Goal: Task Accomplishment & Management: Manage account settings

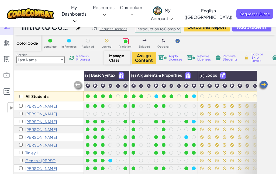
select select "560f1a9f22961295f9427742"
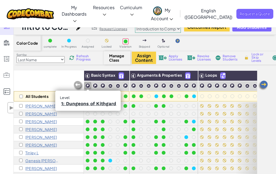
click at [87, 85] on img at bounding box center [87, 85] width 5 height 5
click at [83, 102] on link "1: Dungeons of Kithgard" at bounding box center [88, 103] width 55 height 5
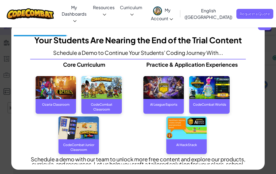
select select "560f1a9f22961295f9427742"
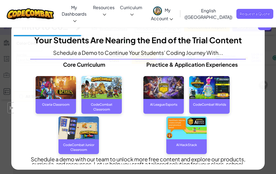
click at [264, 28] on span "x" at bounding box center [264, 23] width 13 height 13
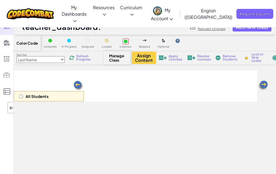
select select "560f1a9f22961295f9427742"
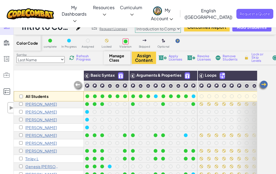
scroll to position [26, 1]
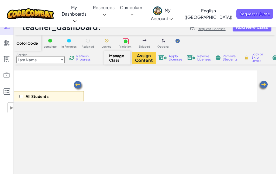
select select "560f1a9f22961295f9427742"
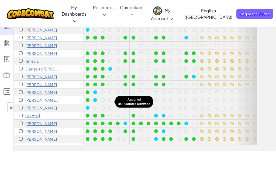
scroll to position [61, 0]
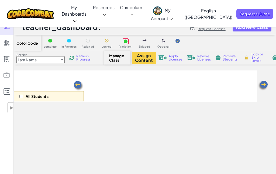
scroll to position [76, 0]
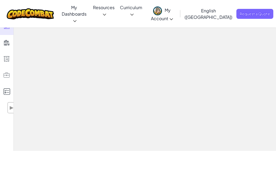
select select "560f1a9f22961295f9427742"
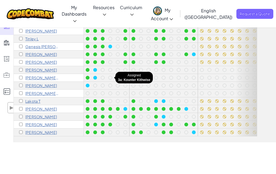
scroll to position [86, 0]
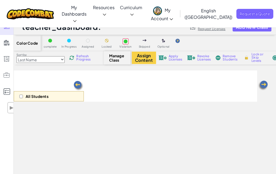
select select "560f1a9f22961295f9427742"
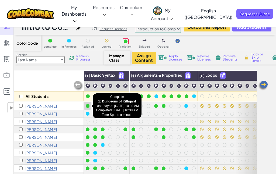
click at [87, 106] on div at bounding box center [88, 106] width 4 height 4
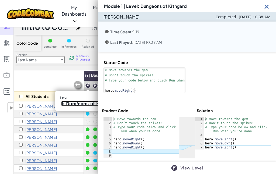
click at [89, 102] on link "1: Dungeons of Kithgard" at bounding box center [88, 103] width 55 height 5
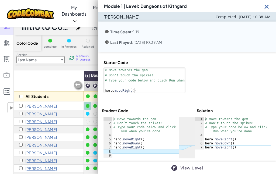
click at [268, 5] on img at bounding box center [266, 6] width 7 height 7
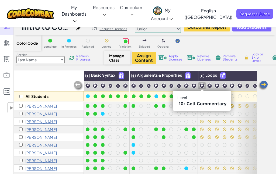
click at [201, 86] on img at bounding box center [201, 85] width 5 height 5
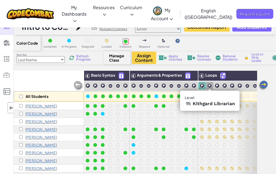
click at [209, 85] on img at bounding box center [209, 85] width 5 height 5
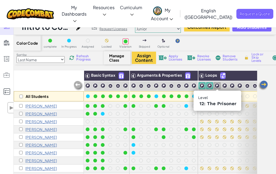
click at [219, 85] on div at bounding box center [216, 85] width 7 height 7
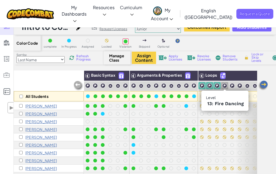
click at [224, 86] on img at bounding box center [224, 85] width 5 height 5
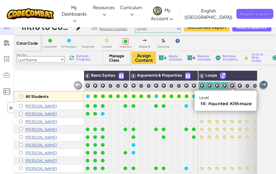
click at [232, 87] on img at bounding box center [231, 85] width 5 height 5
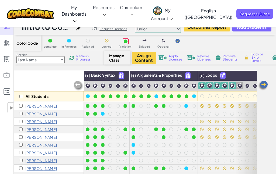
click at [240, 87] on img at bounding box center [239, 85] width 5 height 5
click at [248, 87] on img at bounding box center [247, 86] width 5 height 5
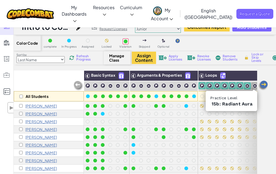
click at [252, 86] on img at bounding box center [254, 86] width 5 height 5
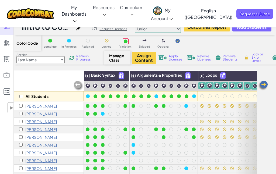
click at [263, 85] on img at bounding box center [262, 85] width 11 height 11
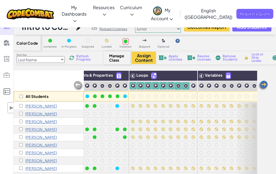
scroll to position [0, 108]
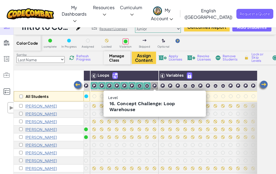
click at [153, 84] on img at bounding box center [154, 85] width 5 height 5
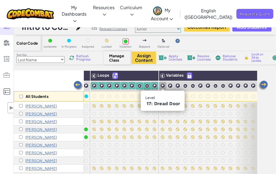
click at [163, 86] on img at bounding box center [162, 85] width 5 height 5
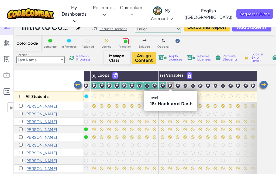
click at [170, 87] on img at bounding box center [169, 85] width 5 height 5
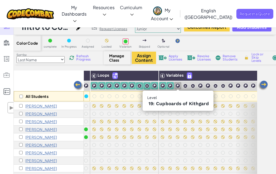
click at [178, 87] on img at bounding box center [177, 85] width 5 height 5
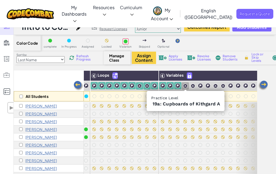
click at [186, 86] on img at bounding box center [185, 86] width 5 height 5
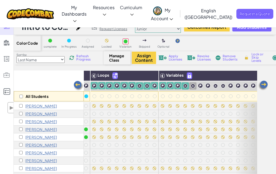
click at [194, 86] on img at bounding box center [192, 86] width 5 height 5
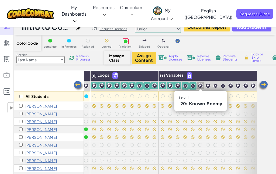
click at [201, 86] on img at bounding box center [200, 85] width 5 height 5
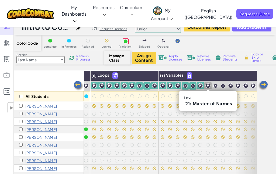
click at [208, 86] on img at bounding box center [207, 85] width 5 height 5
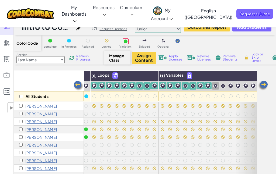
click at [217, 86] on img at bounding box center [215, 86] width 5 height 5
click at [222, 86] on img at bounding box center [222, 86] width 5 height 5
click at [229, 87] on img at bounding box center [230, 85] width 5 height 5
click at [238, 86] on img at bounding box center [237, 85] width 5 height 5
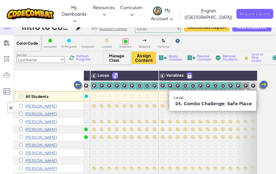
click at [244, 86] on img at bounding box center [245, 85] width 5 height 5
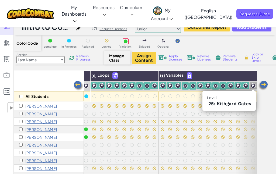
click at [250, 86] on img at bounding box center [252, 85] width 5 height 5
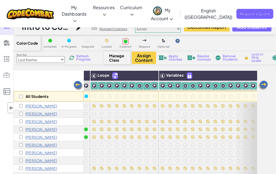
click at [262, 85] on img at bounding box center [262, 85] width 11 height 11
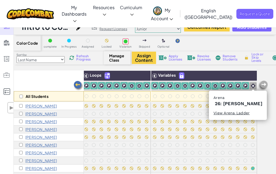
click at [253, 86] on img at bounding box center [252, 85] width 5 height 5
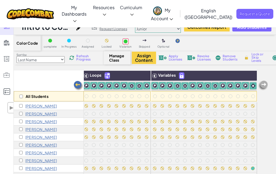
click at [256, 55] on span "Lock or Skip Levels" at bounding box center [259, 58] width 16 height 10
checkbox input "true"
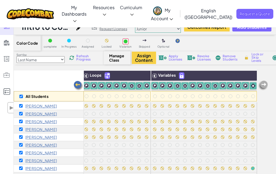
checkbox input "true"
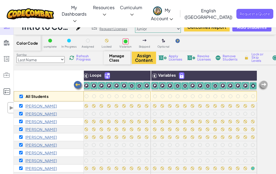
checkbox input "true"
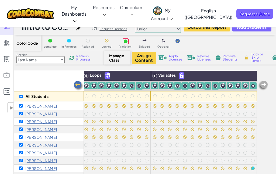
checkbox input "true"
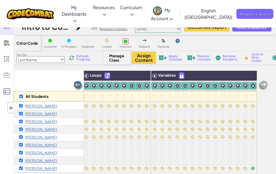
checkbox input "true"
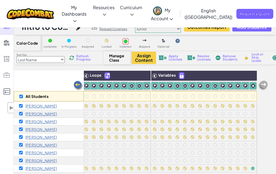
checkbox input "true"
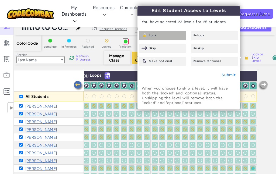
click at [170, 33] on div "Lock" at bounding box center [162, 35] width 47 height 9
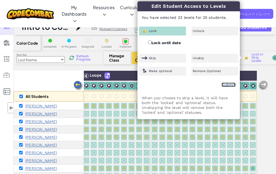
click at [227, 85] on link "Submit" at bounding box center [228, 85] width 14 height 4
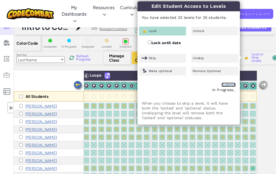
checkbox input "false"
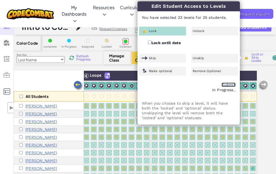
checkbox input "false"
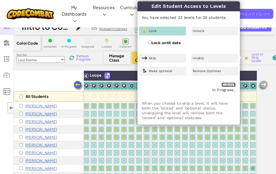
checkbox input "false"
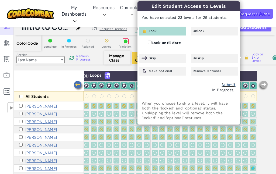
checkbox input "false"
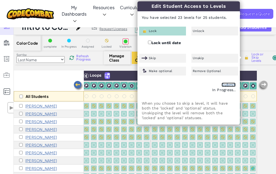
checkbox input "false"
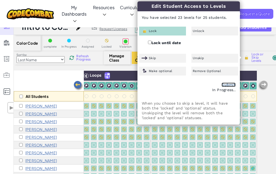
checkbox input "false"
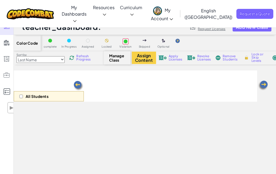
select select "560f1a9f22961295f9427742"
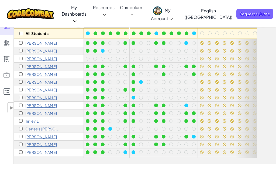
scroll to position [76, 0]
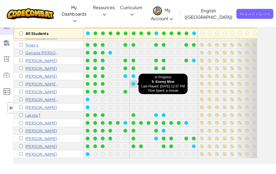
click at [133, 84] on div at bounding box center [133, 84] width 4 height 4
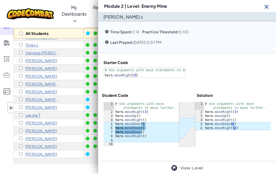
click at [266, 6] on img at bounding box center [266, 6] width 7 height 7
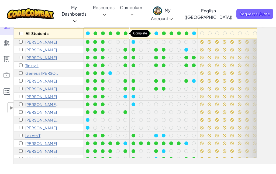
scroll to position [54, 0]
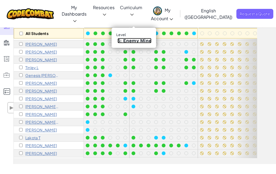
click at [136, 43] on link "5: Enemy Mine" at bounding box center [134, 40] width 34 height 5
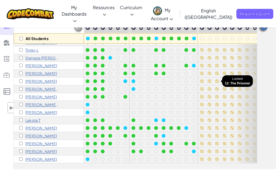
scroll to position [60, 0]
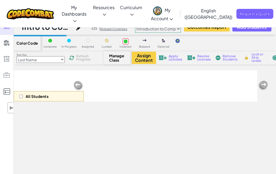
select select "560f1a9f22961295f9427742"
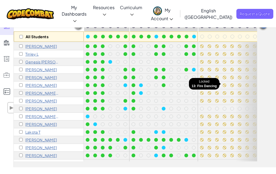
scroll to position [73, 0]
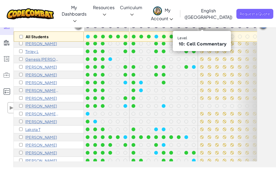
click at [202, 25] on img at bounding box center [201, 25] width 5 height 5
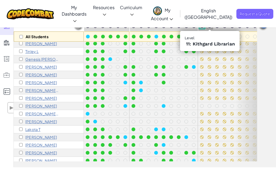
click at [209, 26] on img at bounding box center [209, 25] width 5 height 5
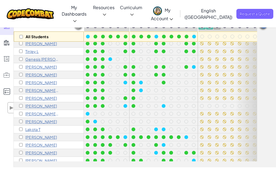
click at [217, 26] on img at bounding box center [216, 25] width 5 height 5
click at [227, 27] on div at bounding box center [224, 25] width 7 height 7
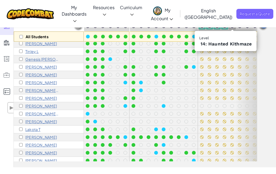
click at [231, 27] on img at bounding box center [231, 25] width 5 height 5
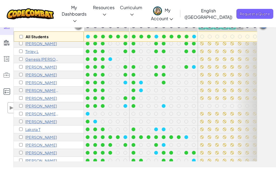
click at [240, 27] on img at bounding box center [239, 25] width 5 height 5
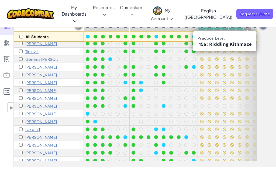
click at [249, 27] on img at bounding box center [247, 26] width 5 height 5
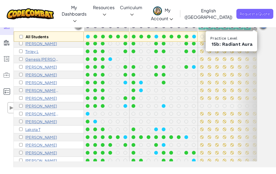
click at [254, 27] on img at bounding box center [254, 26] width 5 height 5
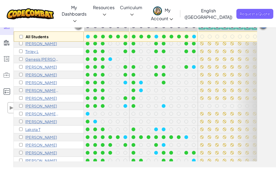
click at [265, 27] on img at bounding box center [262, 25] width 11 height 11
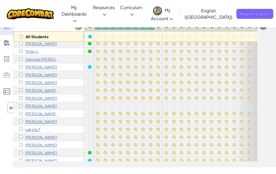
scroll to position [73, 108]
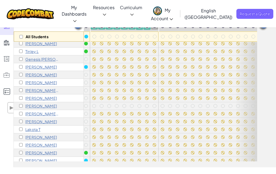
click at [154, 26] on img at bounding box center [154, 25] width 5 height 5
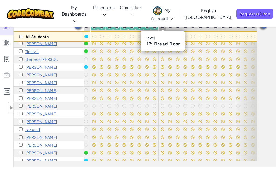
click at [161, 26] on img at bounding box center [162, 25] width 5 height 5
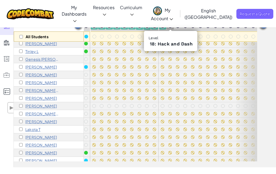
click at [170, 28] on img at bounding box center [169, 25] width 5 height 5
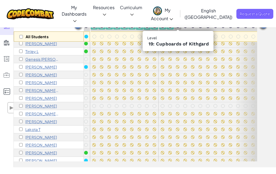
click at [178, 26] on img at bounding box center [177, 25] width 5 height 5
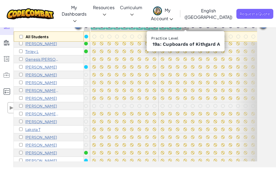
click at [186, 26] on img at bounding box center [185, 26] width 5 height 5
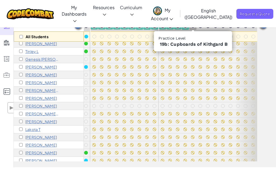
click at [193, 27] on img at bounding box center [192, 26] width 5 height 5
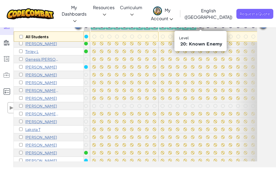
click at [200, 27] on img at bounding box center [200, 25] width 5 height 5
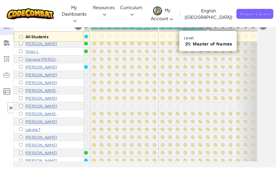
click at [207, 27] on img at bounding box center [207, 25] width 5 height 5
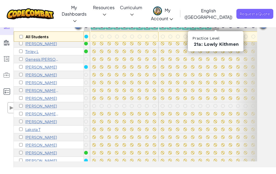
click at [216, 26] on img at bounding box center [215, 26] width 5 height 5
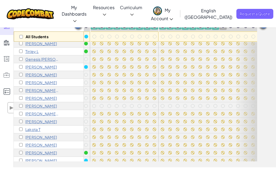
click at [223, 26] on img at bounding box center [222, 26] width 5 height 5
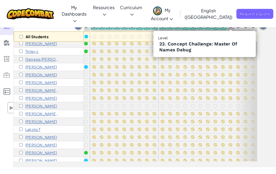
click at [232, 26] on img at bounding box center [230, 25] width 5 height 5
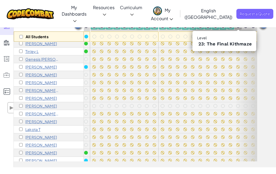
click at [238, 27] on img at bounding box center [237, 25] width 5 height 5
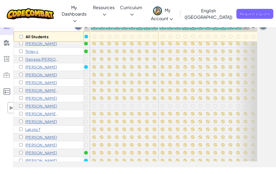
click at [245, 27] on img at bounding box center [245, 25] width 5 height 5
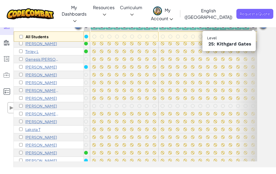
click at [251, 26] on img at bounding box center [252, 25] width 5 height 5
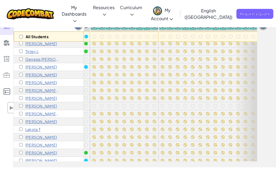
click at [262, 26] on img at bounding box center [262, 25] width 11 height 11
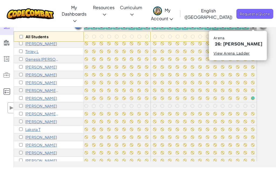
click at [252, 26] on img at bounding box center [252, 26] width 5 height 5
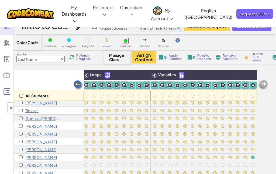
scroll to position [0, 0]
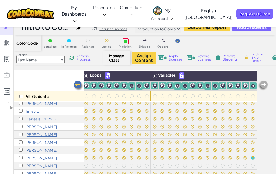
click at [257, 57] on span "Lock or Skip Levels" at bounding box center [259, 58] width 16 height 10
checkbox input "true"
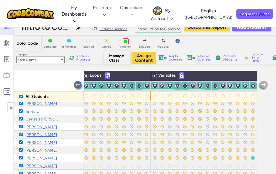
checkbox input "true"
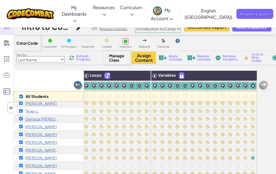
checkbox input "true"
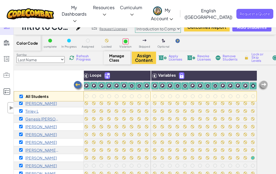
checkbox input "true"
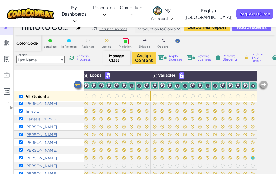
checkbox input "true"
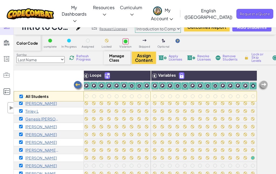
checkbox input "true"
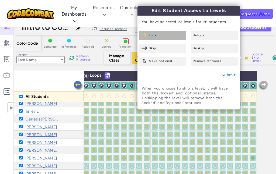
click at [164, 34] on div "Lock" at bounding box center [162, 35] width 47 height 9
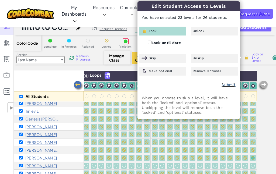
click at [224, 84] on link "Submit" at bounding box center [228, 85] width 14 height 4
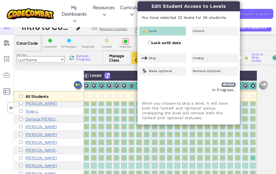
checkbox input "false"
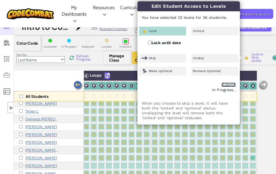
checkbox input "false"
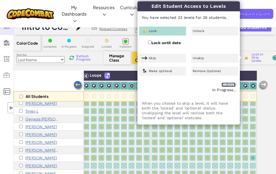
checkbox input "false"
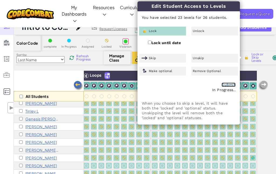
checkbox input "false"
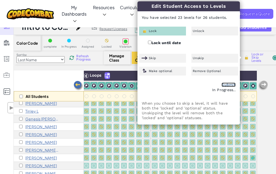
checkbox input "false"
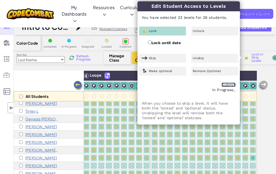
checkbox input "false"
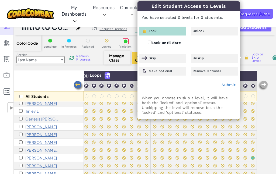
click at [66, 79] on div "All Students" at bounding box center [49, 86] width 70 height 31
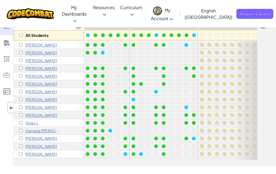
scroll to position [59, 0]
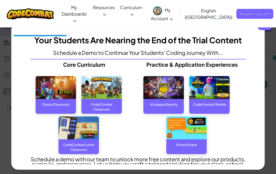
scroll to position [59, 0]
click at [262, 27] on img at bounding box center [262, 27] width 11 height 11
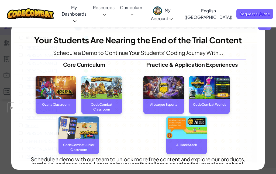
click at [264, 26] on span "x" at bounding box center [264, 23] width 13 height 13
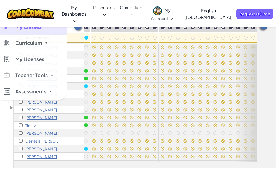
scroll to position [0, 0]
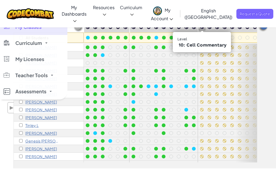
click at [201, 26] on img at bounding box center [201, 26] width 5 height 5
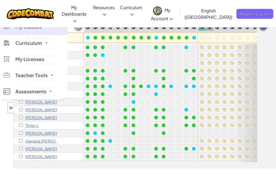
click at [209, 26] on img at bounding box center [209, 26] width 5 height 5
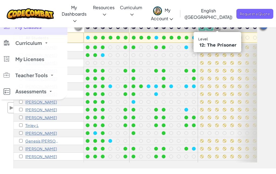
click at [217, 27] on img at bounding box center [216, 26] width 5 height 5
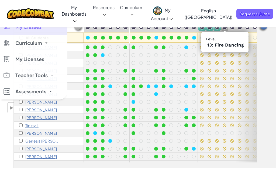
click at [225, 27] on img at bounding box center [224, 26] width 5 height 5
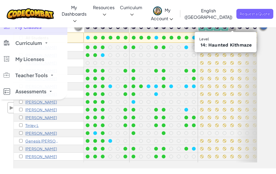
click at [233, 28] on img at bounding box center [231, 26] width 5 height 5
click at [240, 28] on img at bounding box center [239, 26] width 5 height 5
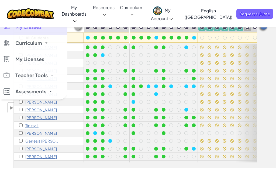
click at [246, 28] on img at bounding box center [247, 27] width 5 height 5
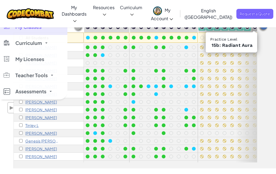
click at [253, 27] on img at bounding box center [254, 27] width 5 height 5
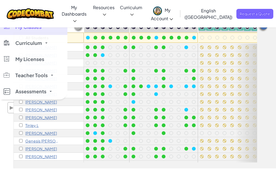
click at [263, 26] on img at bounding box center [262, 27] width 11 height 11
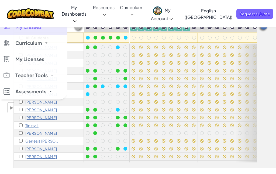
scroll to position [0, 108]
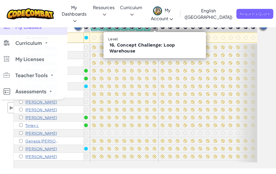
click at [154, 28] on img at bounding box center [154, 26] width 5 height 5
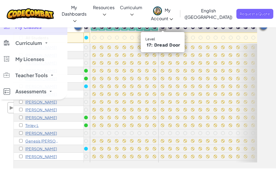
click at [161, 28] on img at bounding box center [162, 26] width 5 height 5
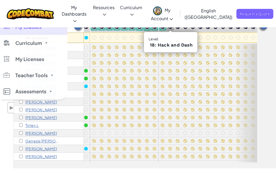
click at [171, 28] on img at bounding box center [169, 26] width 5 height 5
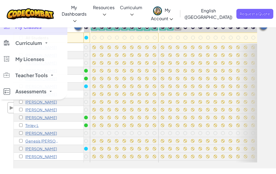
click at [178, 29] on img at bounding box center [177, 26] width 5 height 5
click at [185, 28] on img at bounding box center [185, 27] width 5 height 5
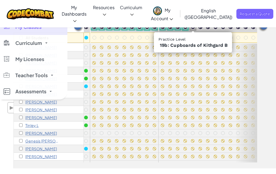
click at [192, 27] on img at bounding box center [192, 27] width 5 height 5
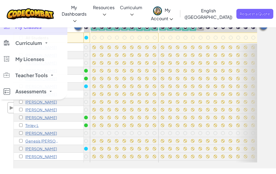
click at [201, 27] on img at bounding box center [200, 26] width 5 height 5
click at [207, 27] on img at bounding box center [207, 26] width 5 height 5
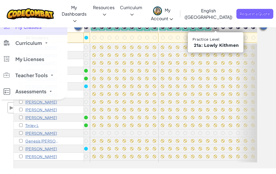
click at [214, 28] on img at bounding box center [215, 27] width 5 height 5
click at [223, 28] on img at bounding box center [222, 27] width 5 height 5
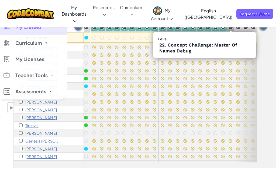
click at [230, 26] on img at bounding box center [230, 26] width 5 height 5
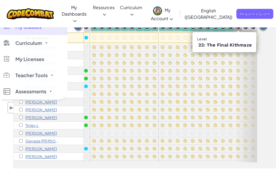
click at [237, 27] on img at bounding box center [237, 26] width 5 height 5
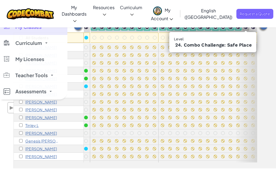
click at [245, 28] on img at bounding box center [245, 26] width 5 height 5
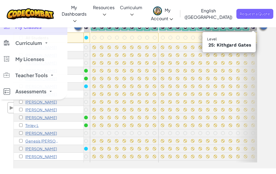
click at [253, 28] on img at bounding box center [252, 26] width 5 height 5
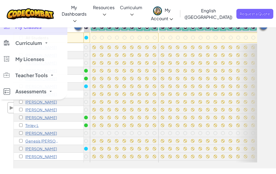
click at [264, 27] on img at bounding box center [262, 27] width 11 height 11
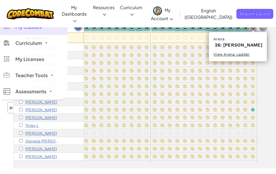
click at [253, 27] on img at bounding box center [252, 27] width 5 height 5
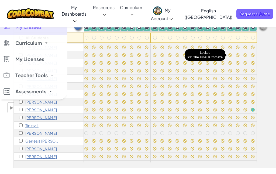
scroll to position [0, 0]
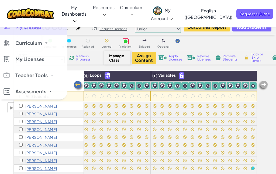
click at [261, 56] on span "Lock or Skip Levels" at bounding box center [259, 58] width 16 height 10
checkbox input "true"
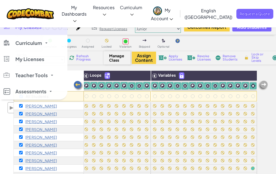
checkbox input "true"
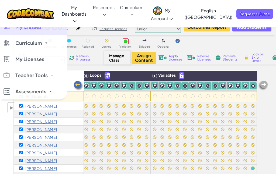
checkbox input "true"
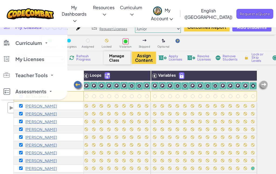
checkbox input "true"
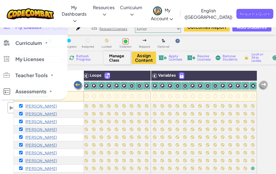
checkbox input "true"
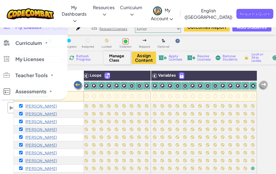
checkbox input "true"
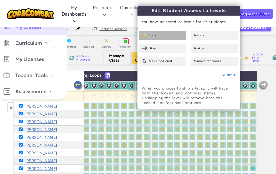
click at [160, 35] on div "Lock" at bounding box center [162, 35] width 47 height 9
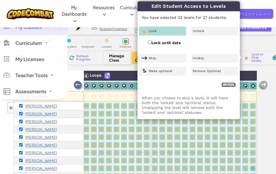
click at [229, 85] on link "Submit" at bounding box center [228, 85] width 14 height 4
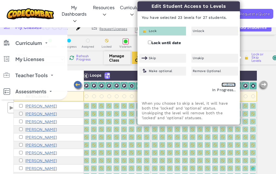
checkbox input "false"
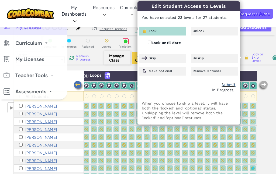
checkbox input "false"
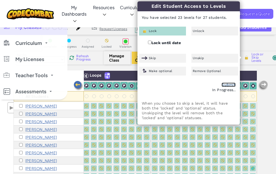
checkbox input "false"
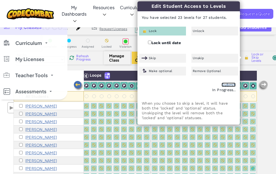
checkbox input "false"
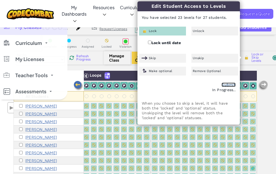
checkbox input "false"
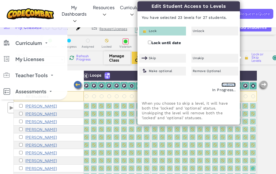
checkbox input "false"
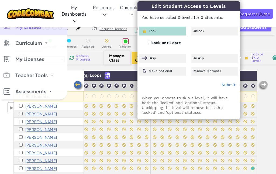
click at [39, 75] on div "All Students" at bounding box center [49, 86] width 70 height 31
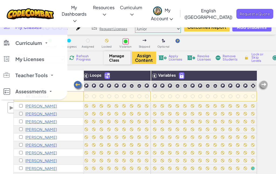
scroll to position [10, 10]
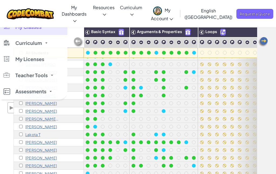
scroll to position [42, 0]
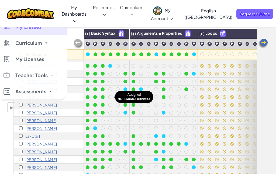
click at [110, 97] on div at bounding box center [110, 97] width 4 height 4
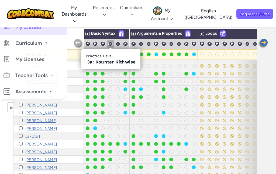
click at [109, 43] on img at bounding box center [110, 44] width 5 height 5
click at [112, 62] on link "3a: Kounter Kithwise" at bounding box center [111, 61] width 49 height 5
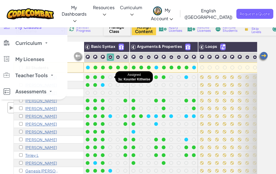
scroll to position [27, 0]
